Goal: Information Seeking & Learning: Learn about a topic

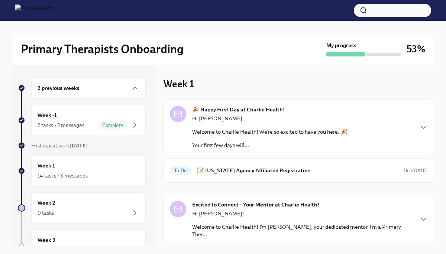
scroll to position [179, 0]
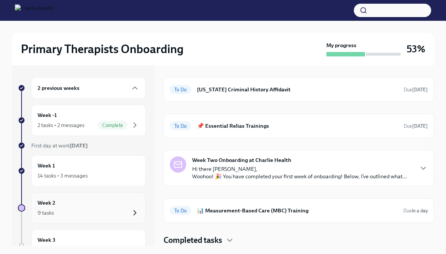
click at [130, 208] on icon "button" at bounding box center [134, 212] width 9 height 9
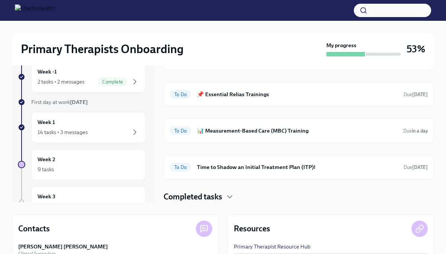
scroll to position [45, 0]
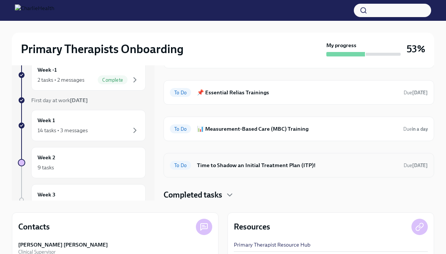
click at [278, 165] on h6 "Time to Shadow an Initial Treatment Plan (ITP)!" at bounding box center [297, 165] width 200 height 8
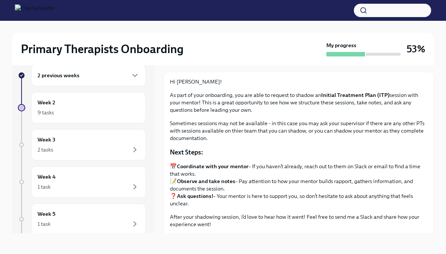
scroll to position [24, 0]
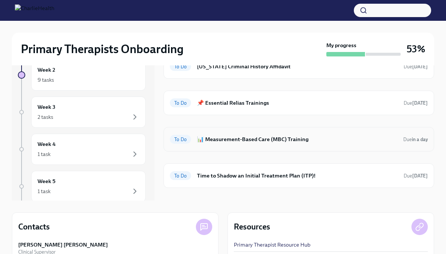
click at [275, 145] on div "To Do 📊 Measurement-Based Care (MBC) Training Due in a day" at bounding box center [298, 139] width 270 height 25
click at [260, 136] on h6 "📊 Measurement-Based Care (MBC) Training" at bounding box center [297, 139] width 200 height 8
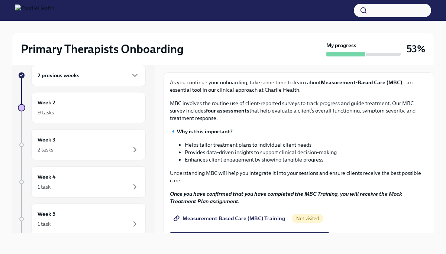
scroll to position [94, 0]
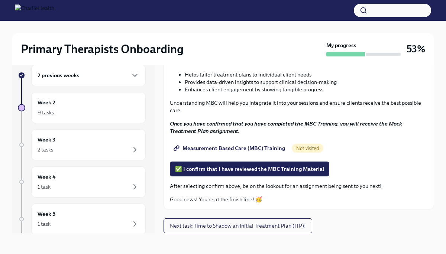
click at [250, 151] on span "Measurement Based Care (MBC) Training" at bounding box center [230, 147] width 110 height 7
